Goal: Information Seeking & Learning: Check status

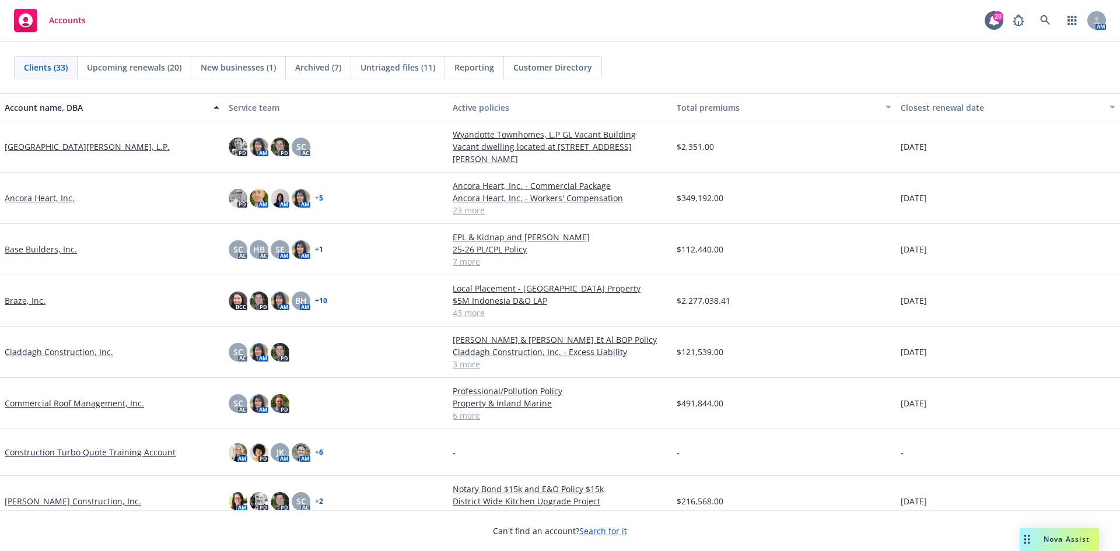
click at [94, 406] on link "Commercial Roof Management, Inc." at bounding box center [74, 403] width 139 height 12
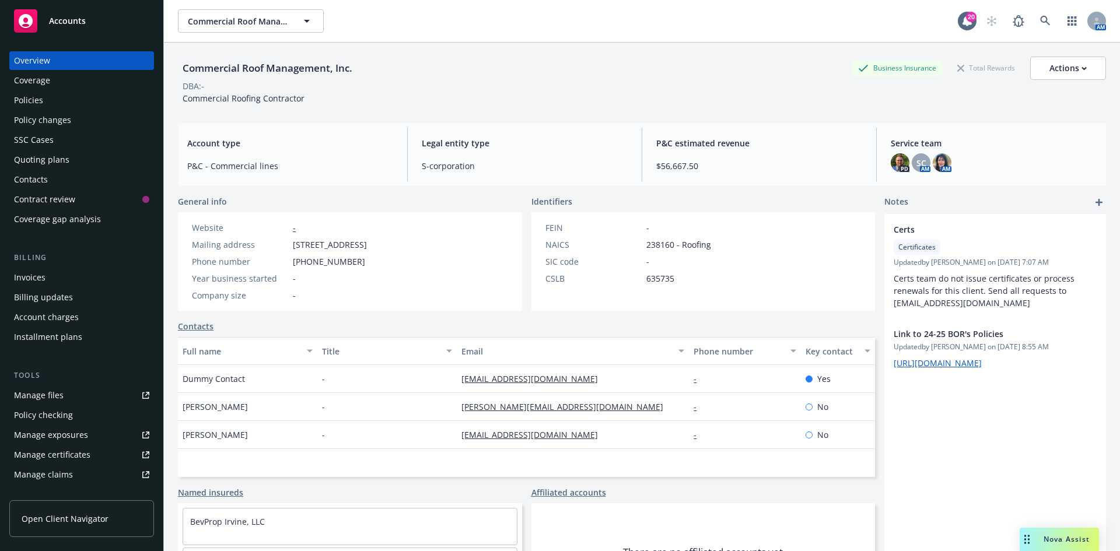
click at [69, 117] on div "Policy changes" at bounding box center [42, 120] width 57 height 19
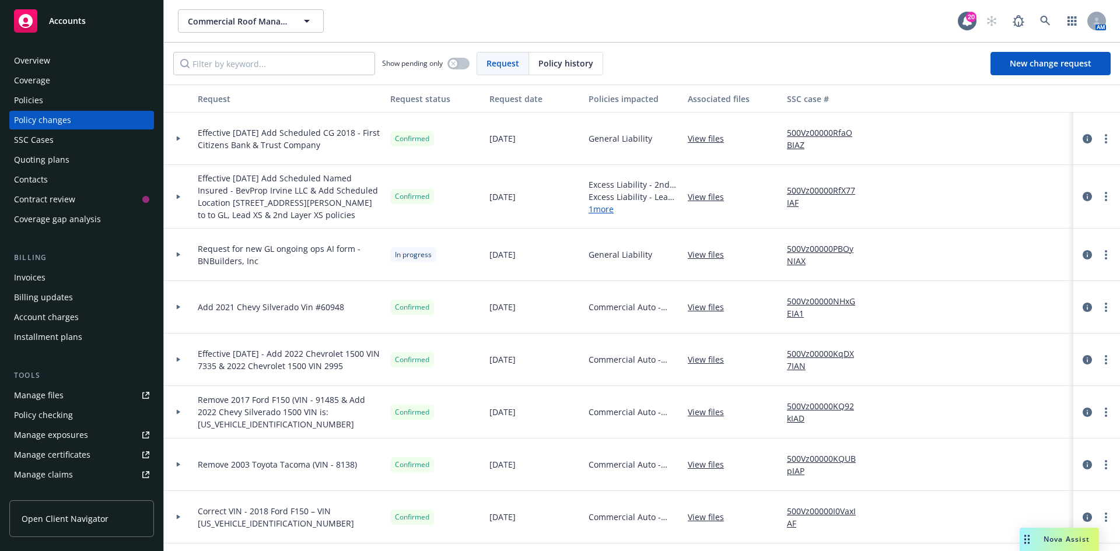
click at [707, 137] on link "View files" at bounding box center [709, 138] width 45 height 12
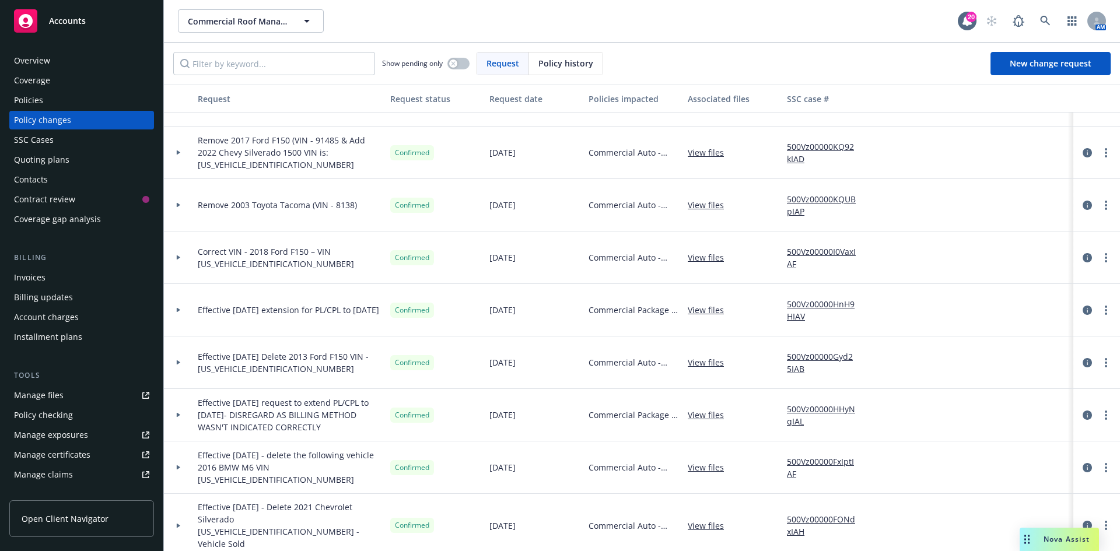
scroll to position [252, 0]
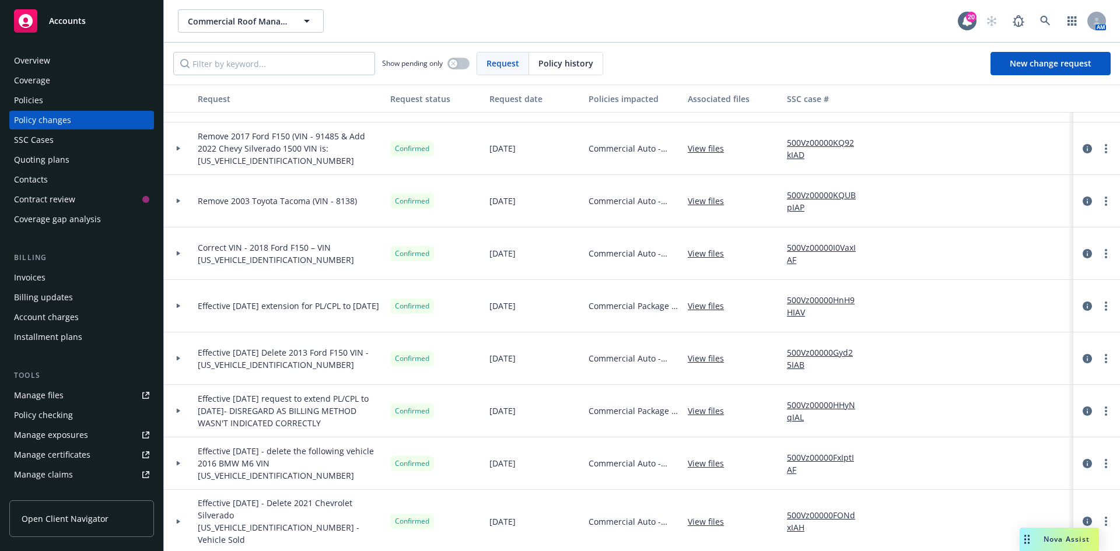
click at [572, 66] on span "Policy history" at bounding box center [565, 63] width 55 height 12
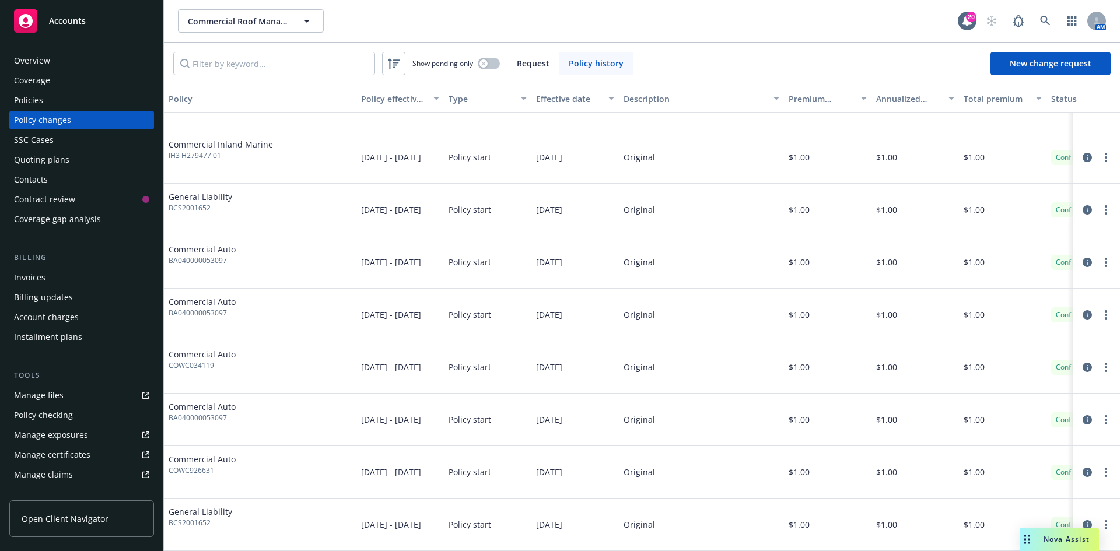
scroll to position [2457, 0]
click at [54, 105] on div "Policies" at bounding box center [81, 100] width 135 height 19
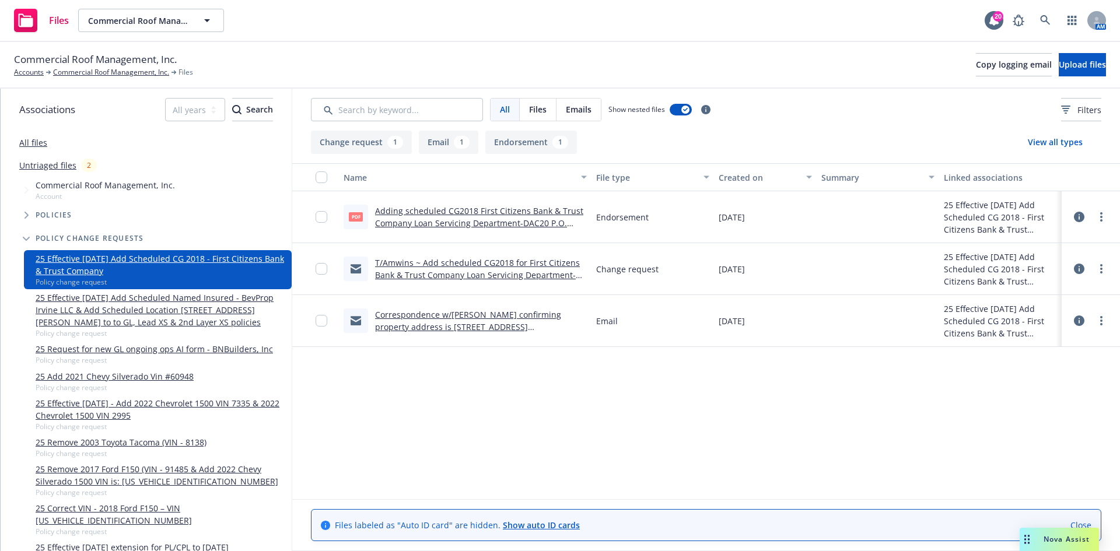
click at [446, 264] on link "T/Amwins ~ Add scheduled CG2018 for First Citizens Bank & Trust Company Loan Se…" at bounding box center [477, 275] width 205 height 36
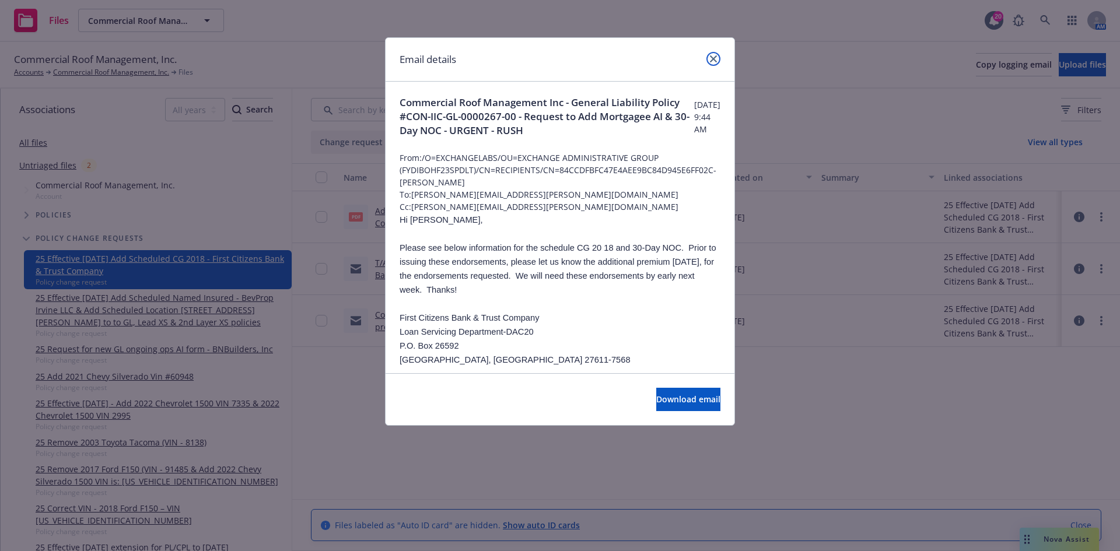
click at [711, 62] on icon "close" at bounding box center [713, 58] width 7 height 7
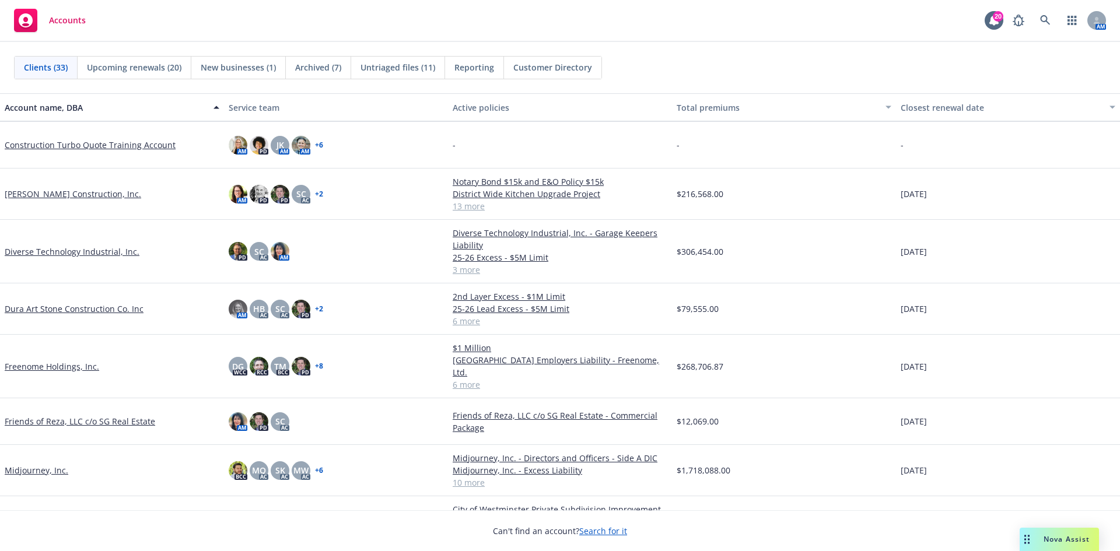
scroll to position [292, 0]
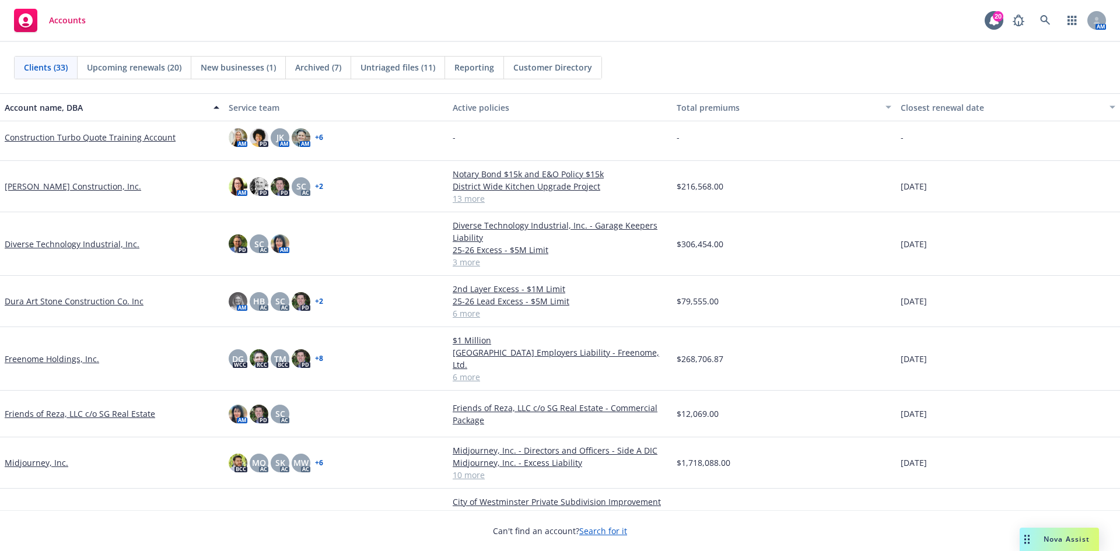
click at [65, 303] on link "Dura Art Stone Construction Co. Inc" at bounding box center [74, 301] width 139 height 12
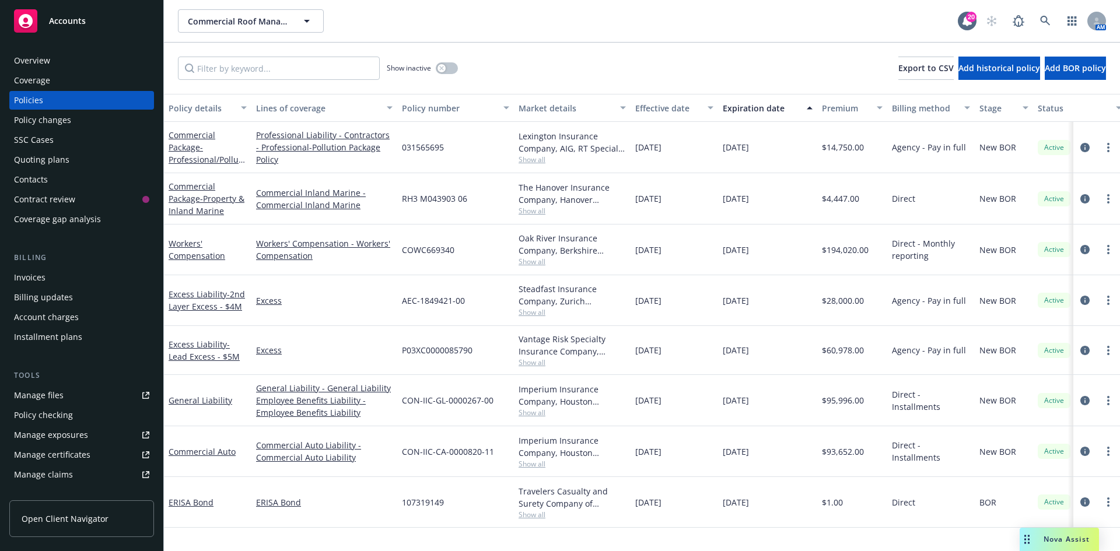
click at [69, 23] on span "Accounts" at bounding box center [67, 20] width 37 height 9
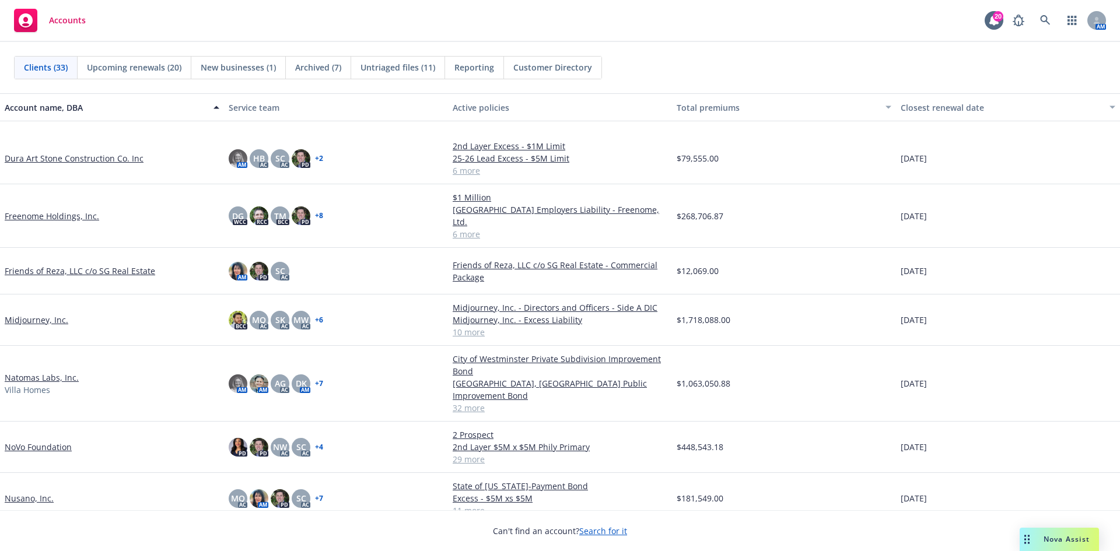
scroll to position [525, 0]
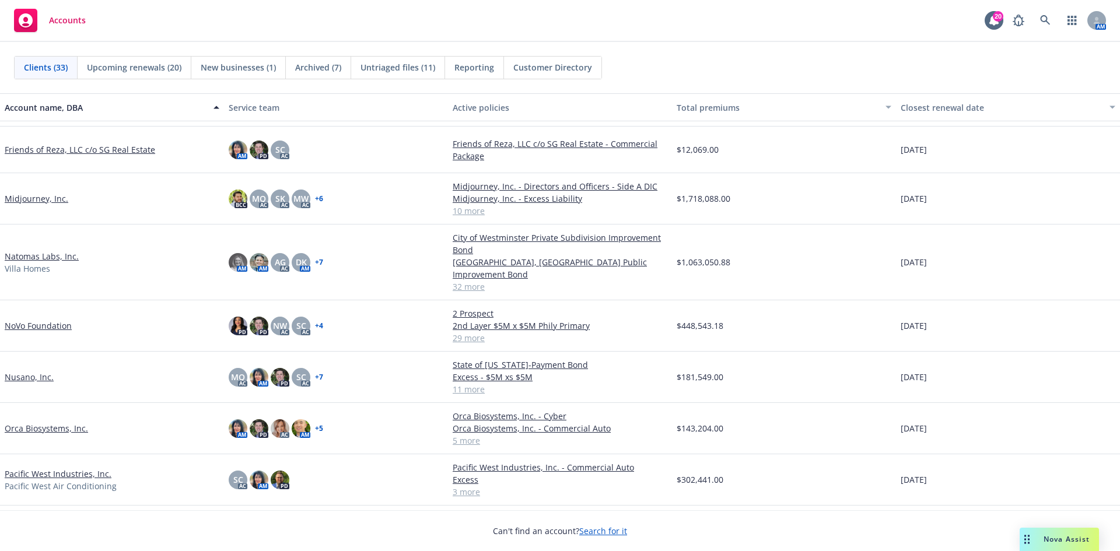
click at [70, 468] on link "Pacific West Industries, Inc." at bounding box center [58, 474] width 107 height 12
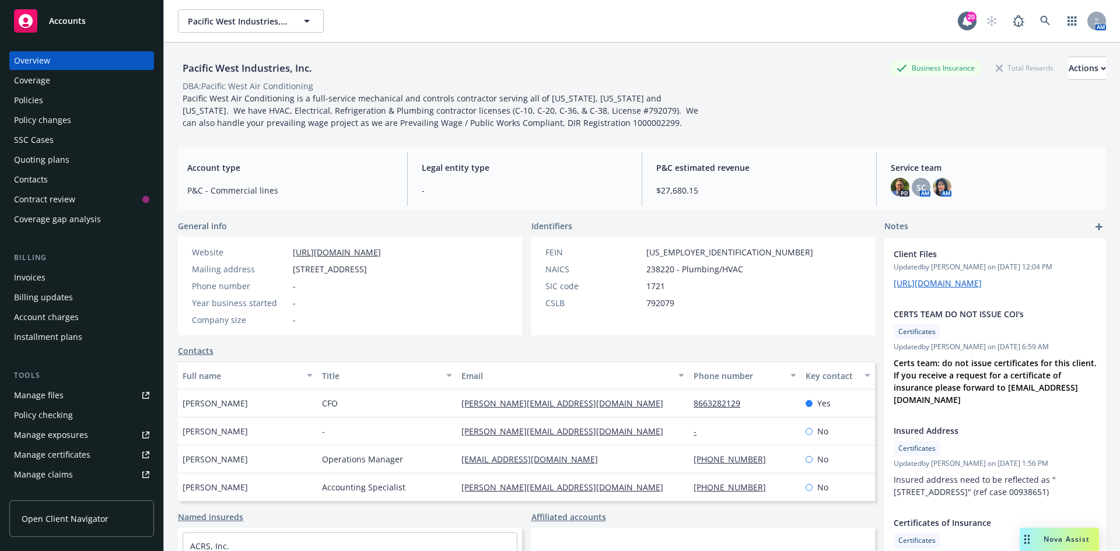
click at [68, 120] on div "Policy changes" at bounding box center [42, 120] width 57 height 19
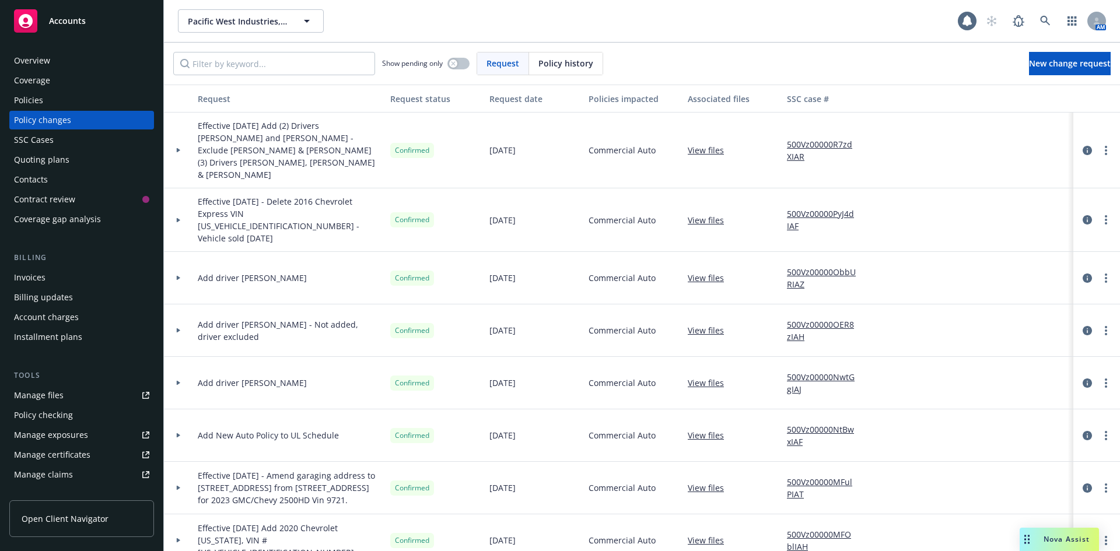
click at [34, 97] on div "Policies" at bounding box center [28, 100] width 29 height 19
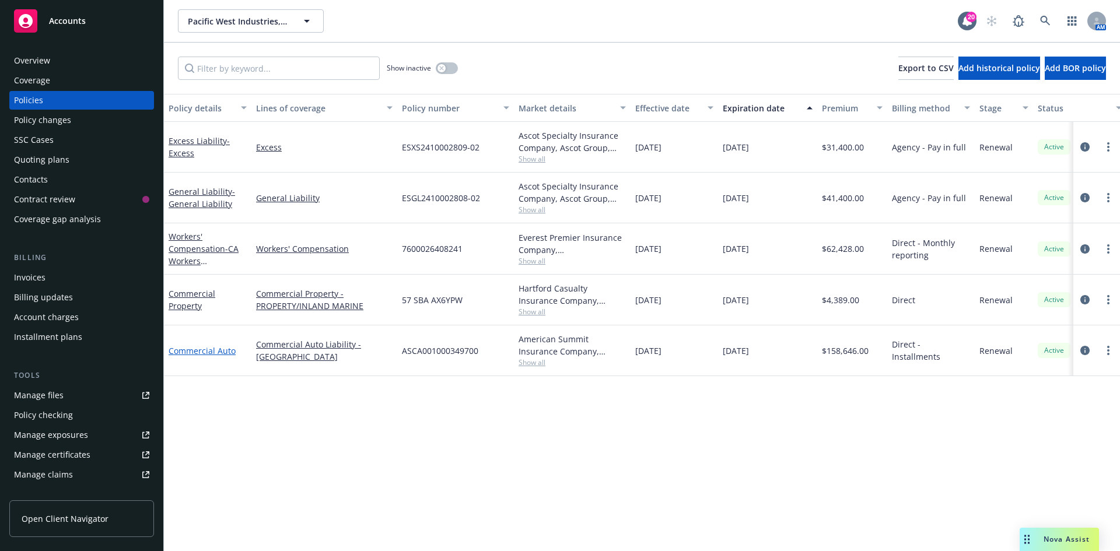
click at [197, 347] on link "Commercial Auto" at bounding box center [202, 350] width 67 height 11
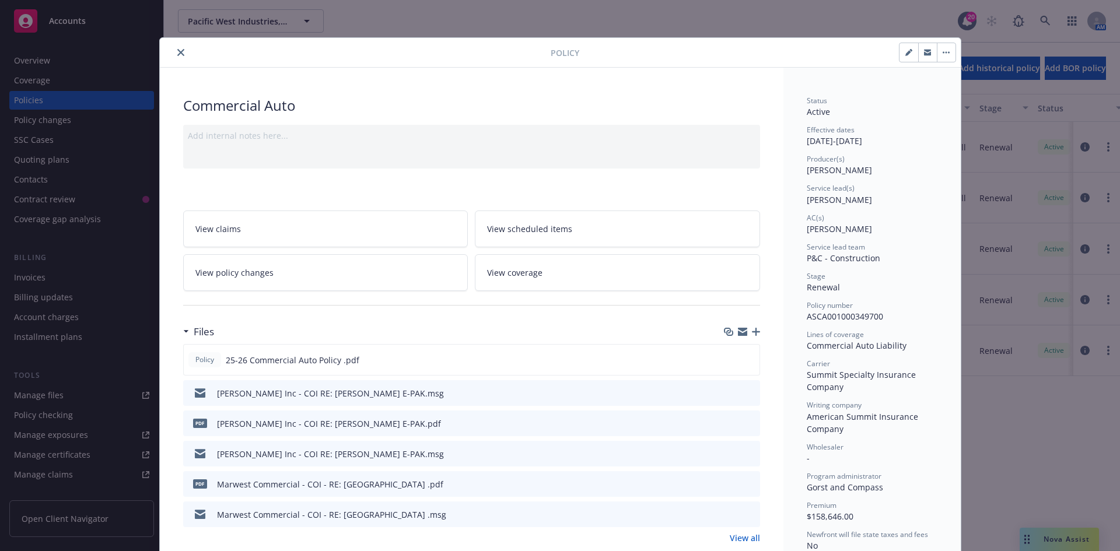
click at [247, 274] on span "View policy changes" at bounding box center [234, 272] width 78 height 12
